Goal: Use online tool/utility: Utilize a website feature to perform a specific function

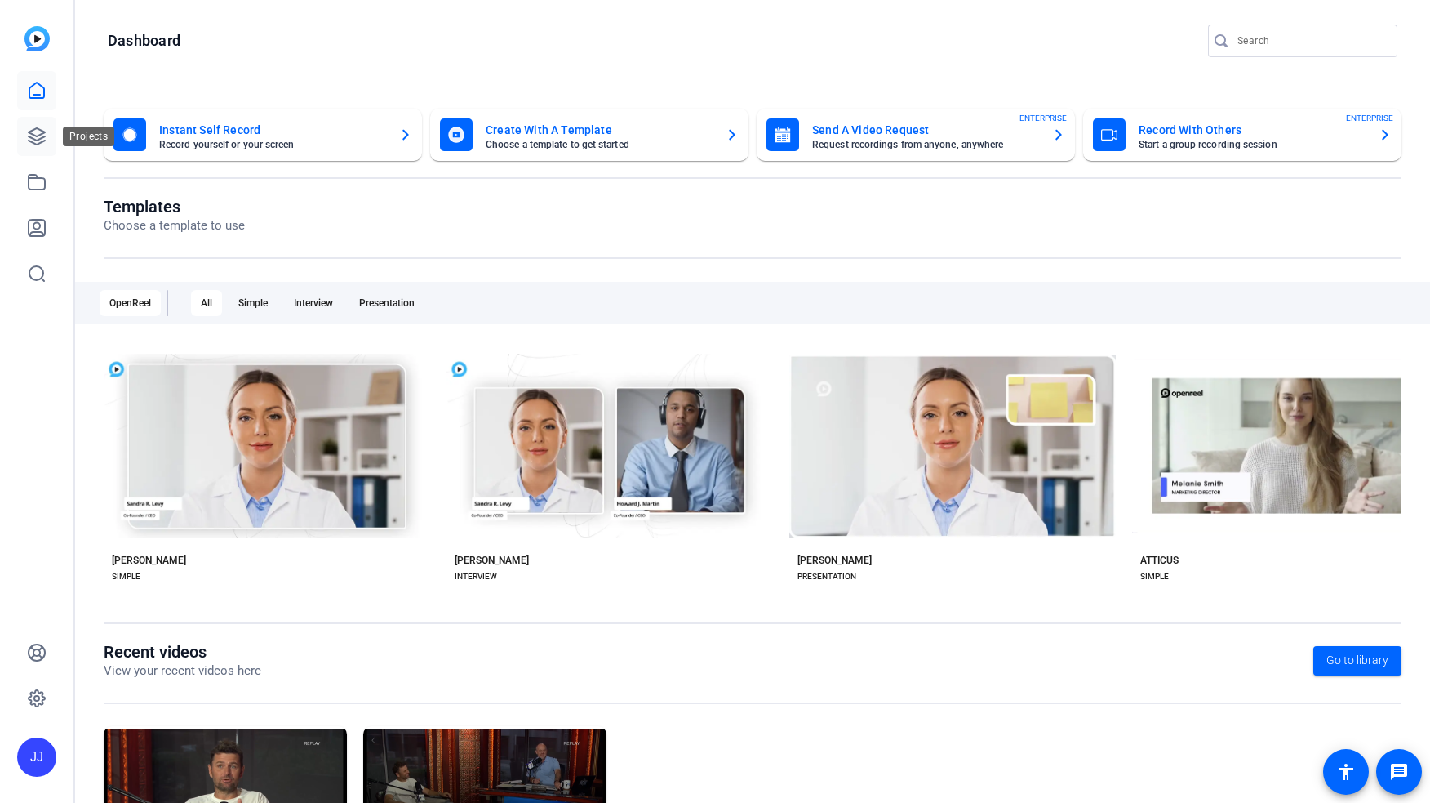
click at [29, 124] on link at bounding box center [36, 136] width 39 height 39
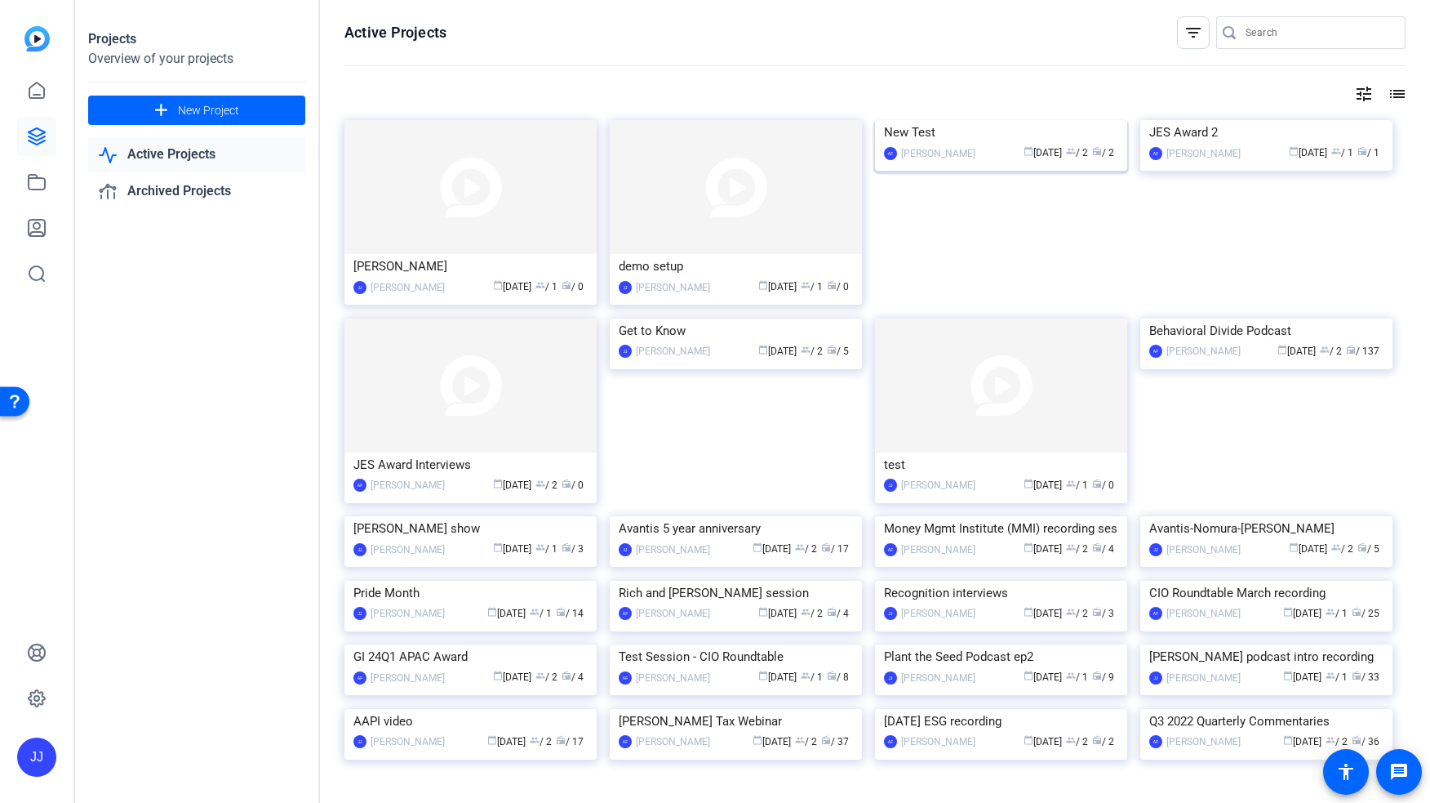
click at [1008, 145] on div "New Test" at bounding box center [1001, 132] width 234 height 24
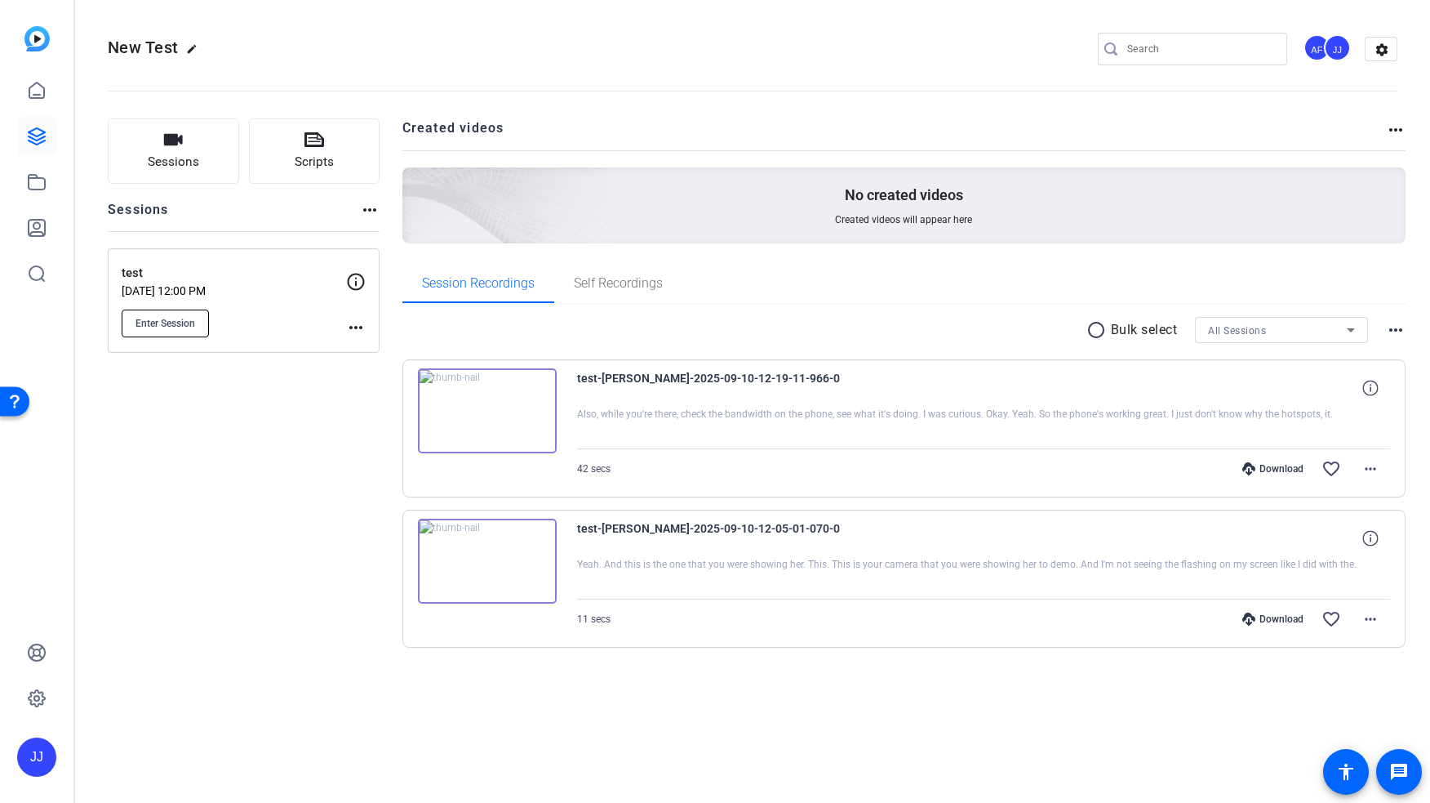
click at [163, 326] on span "Enter Session" at bounding box center [166, 323] width 60 height 13
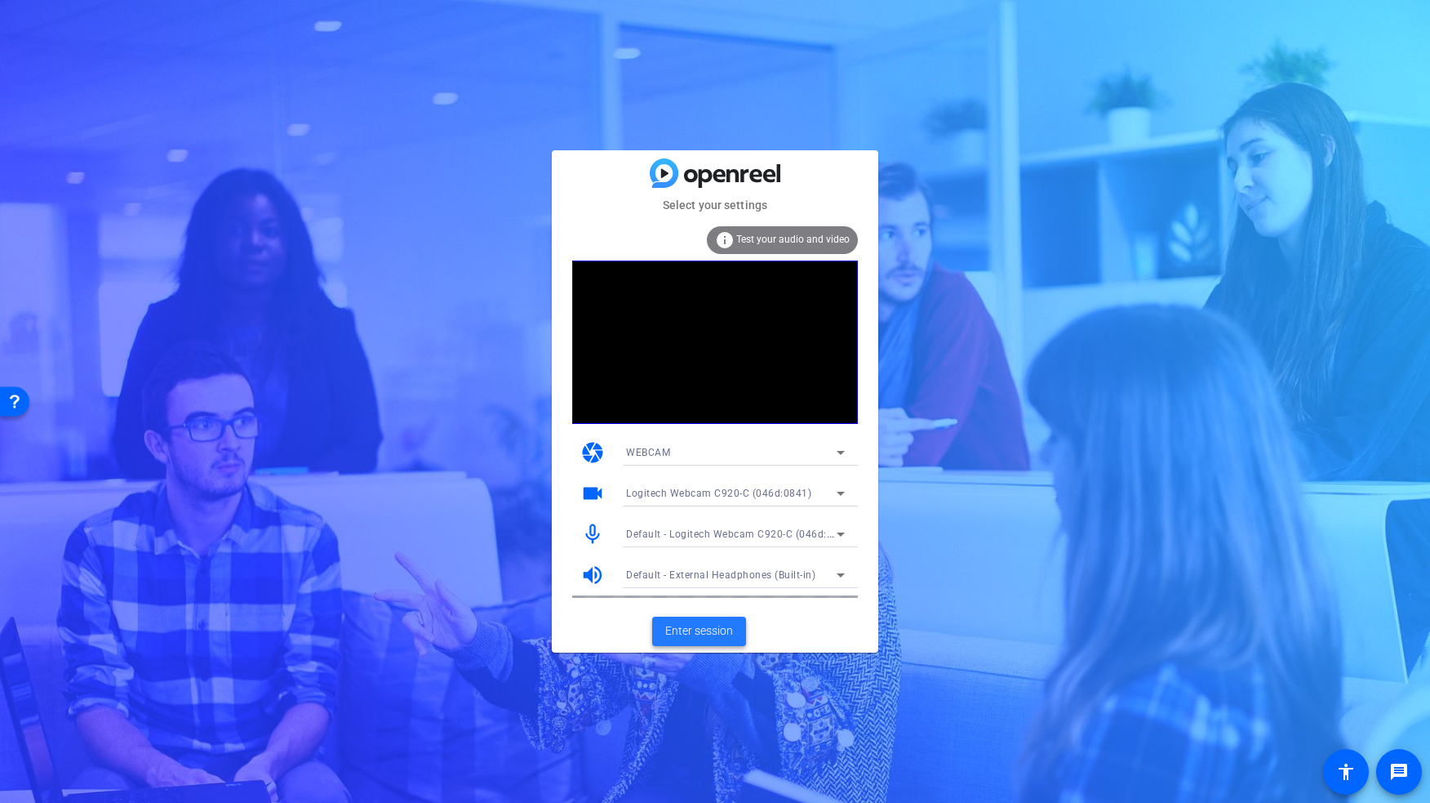
click at [703, 630] on span "Enter session" at bounding box center [699, 630] width 68 height 17
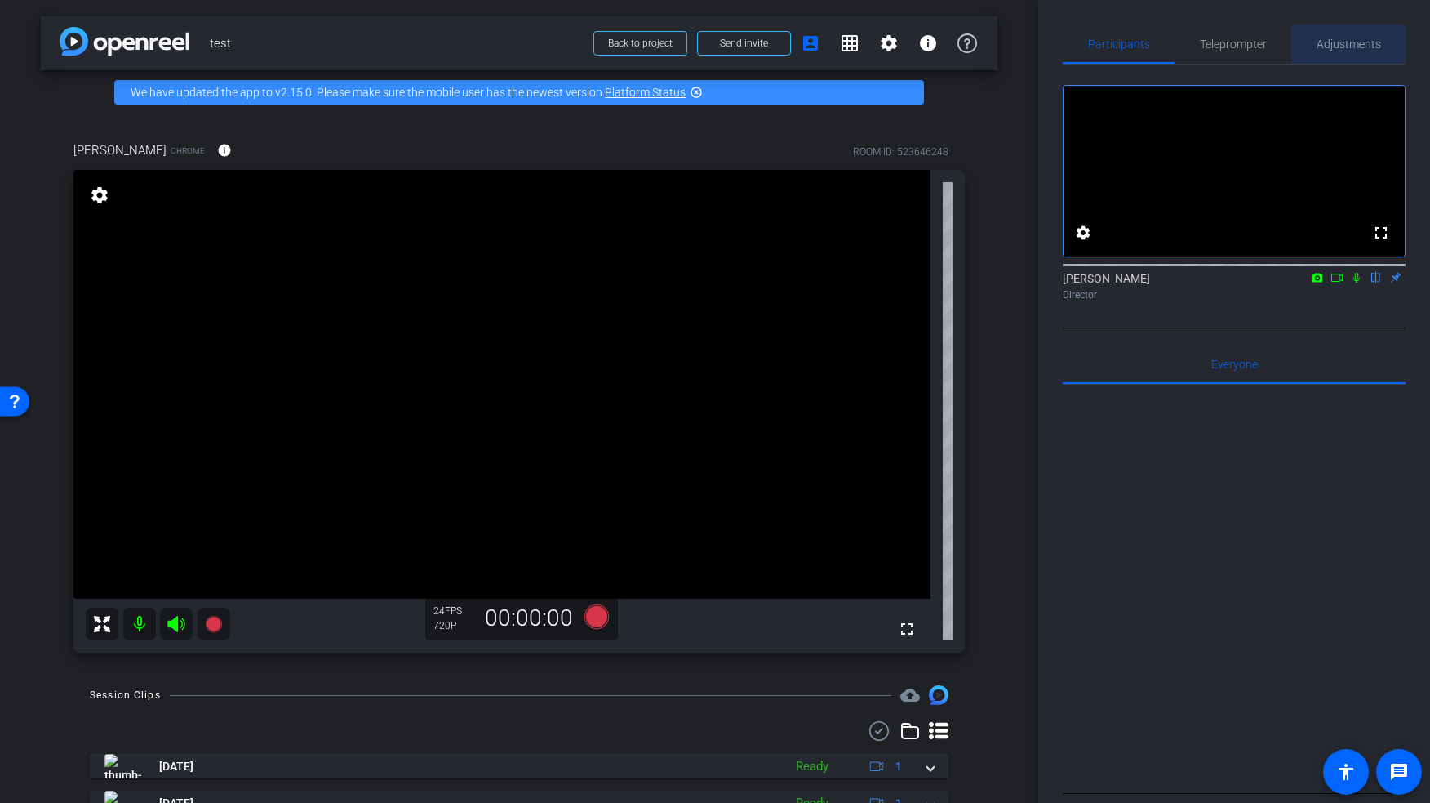
click at [1341, 45] on span "Adjustments" at bounding box center [1349, 43] width 64 height 11
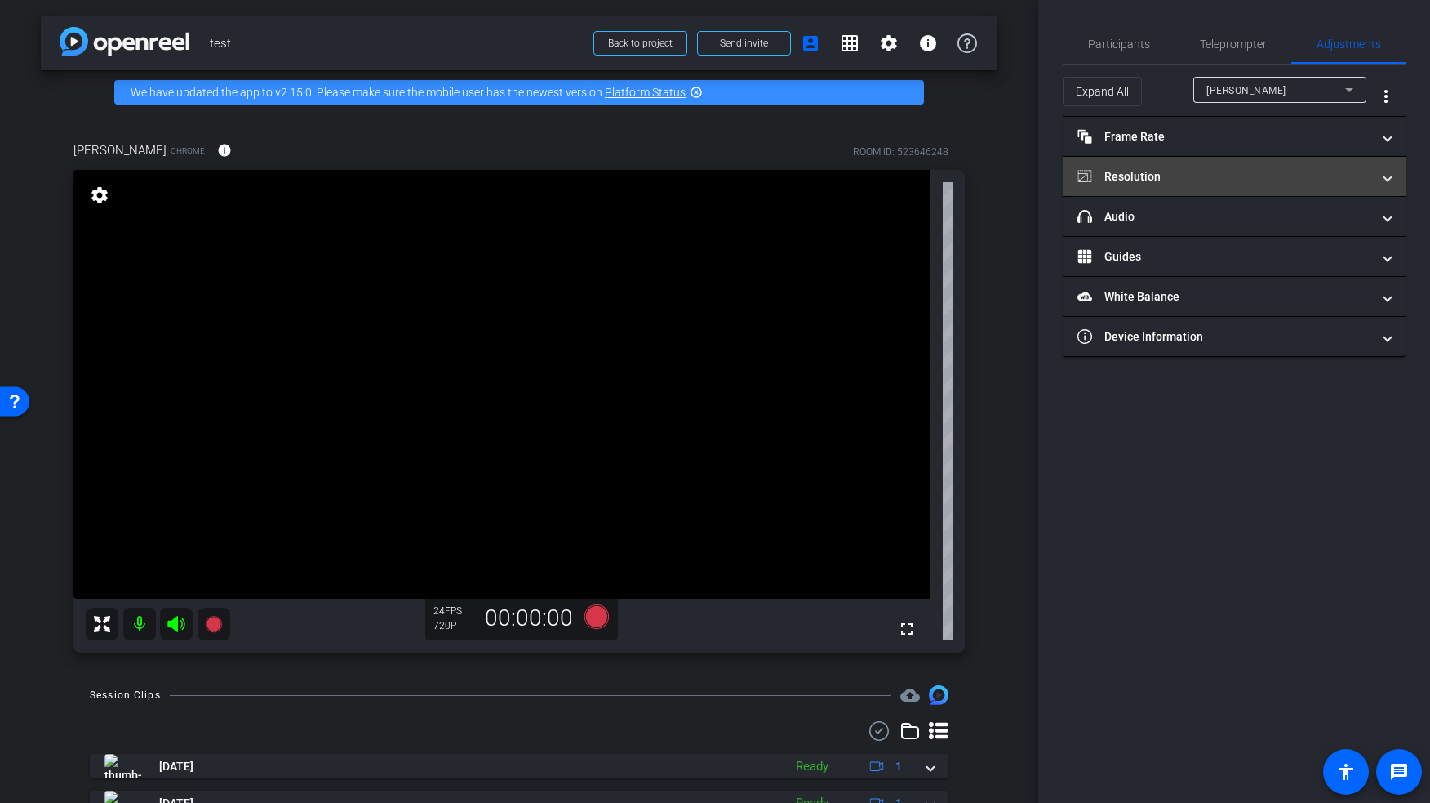
click at [1291, 171] on mat-panel-title "Resolution" at bounding box center [1225, 176] width 294 height 17
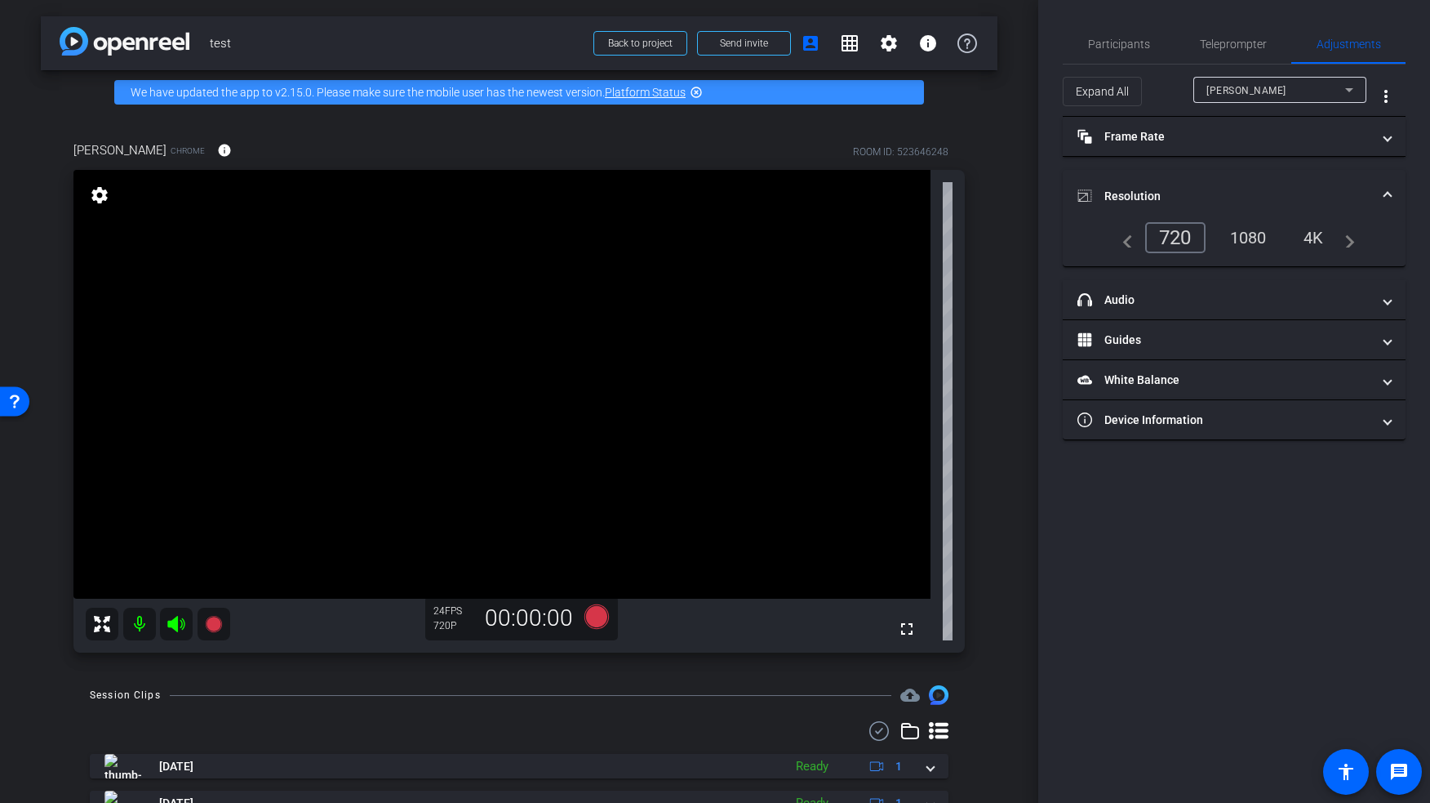
click at [1255, 238] on div "1080" at bounding box center [1248, 238] width 61 height 28
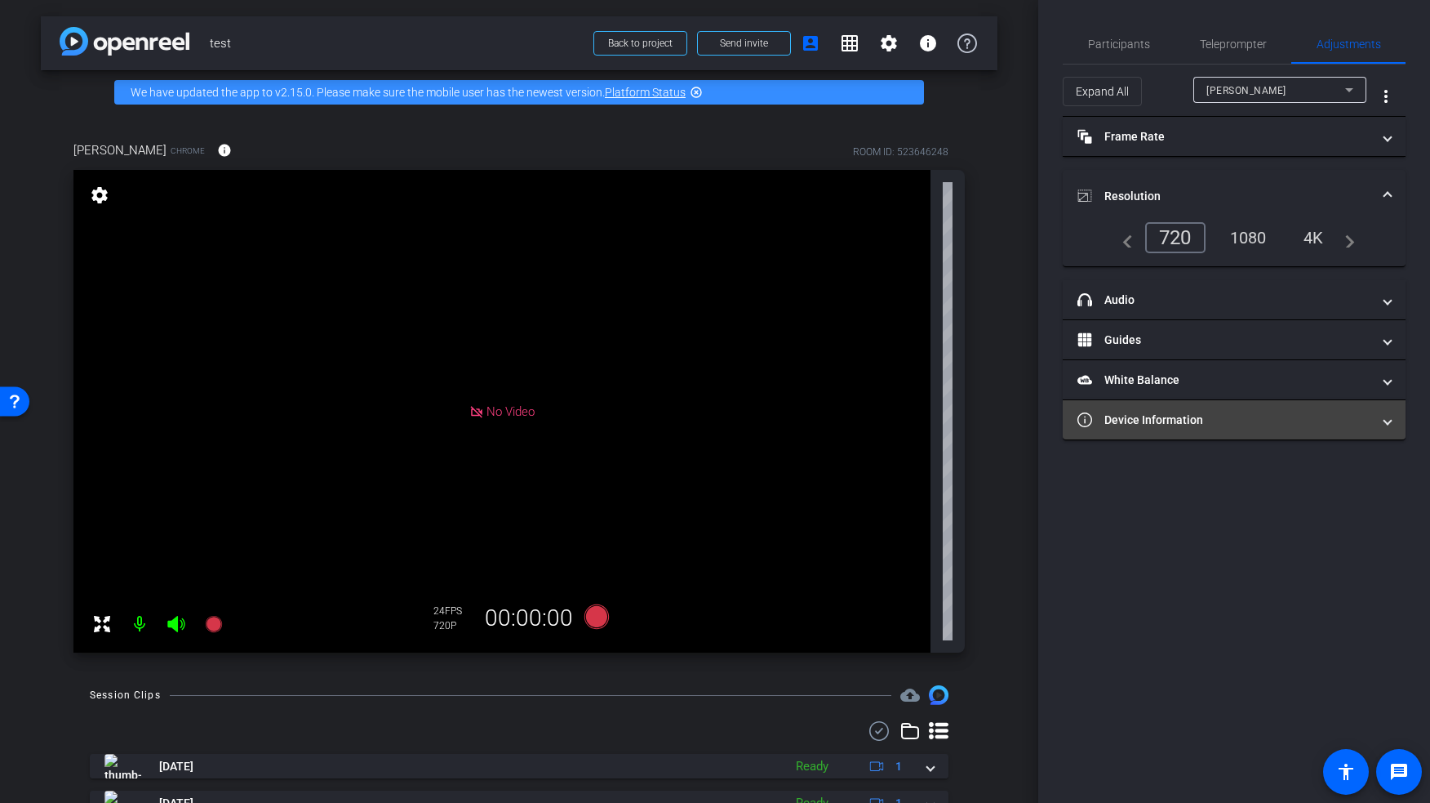
click at [1129, 424] on mat-panel-title "Device Information" at bounding box center [1225, 419] width 294 height 17
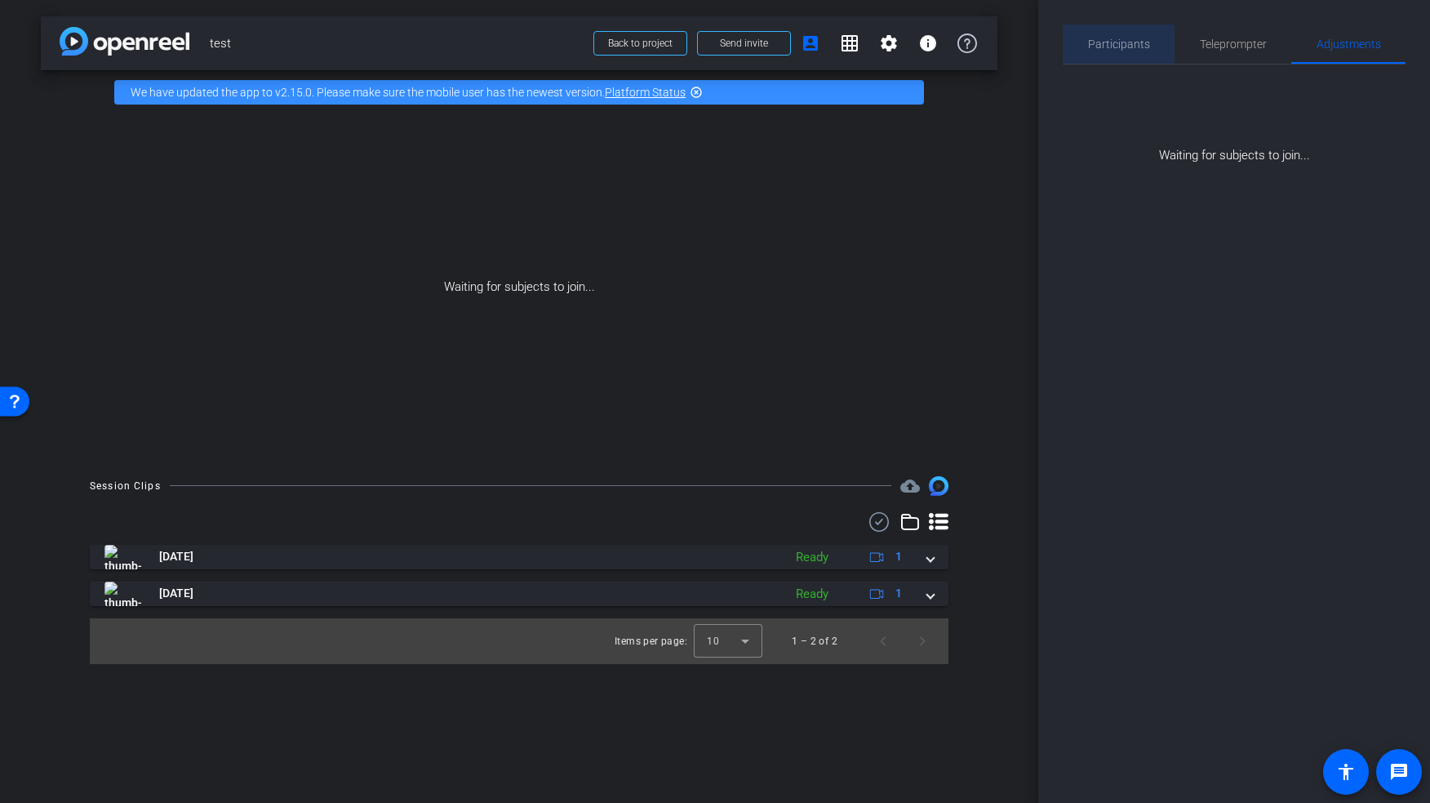
click at [1123, 52] on span "Participants" at bounding box center [1119, 43] width 62 height 39
